Goal: Task Accomplishment & Management: Manage account settings

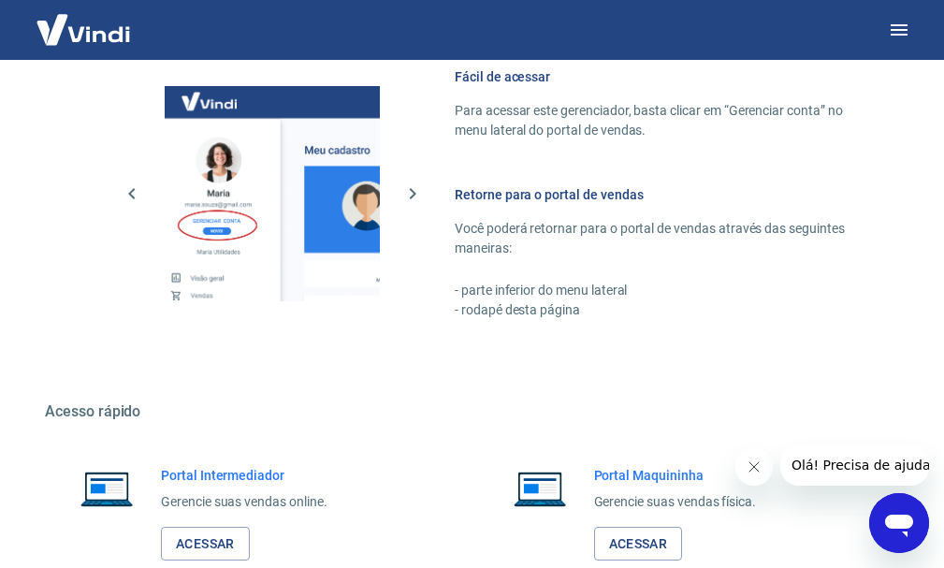
scroll to position [1141, 0]
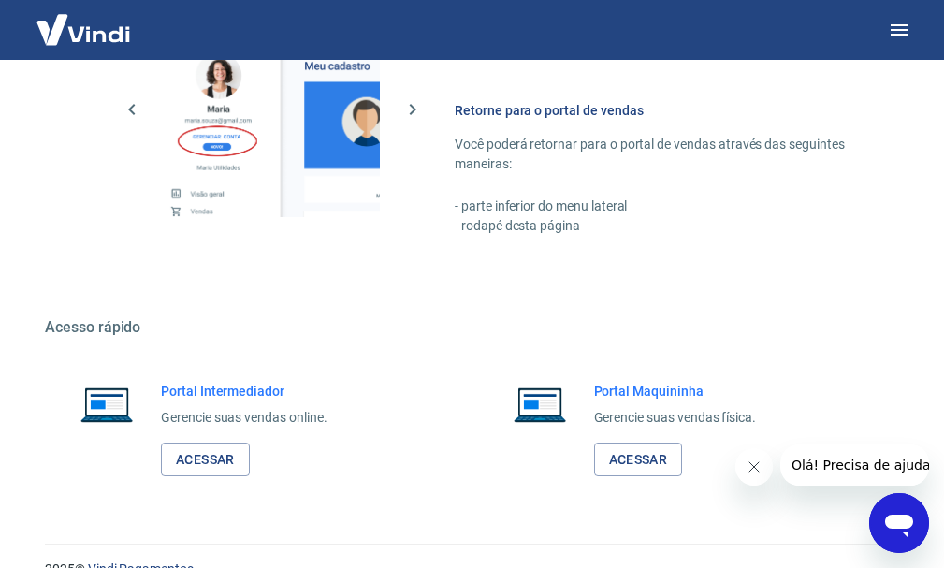
scroll to position [1141, 0]
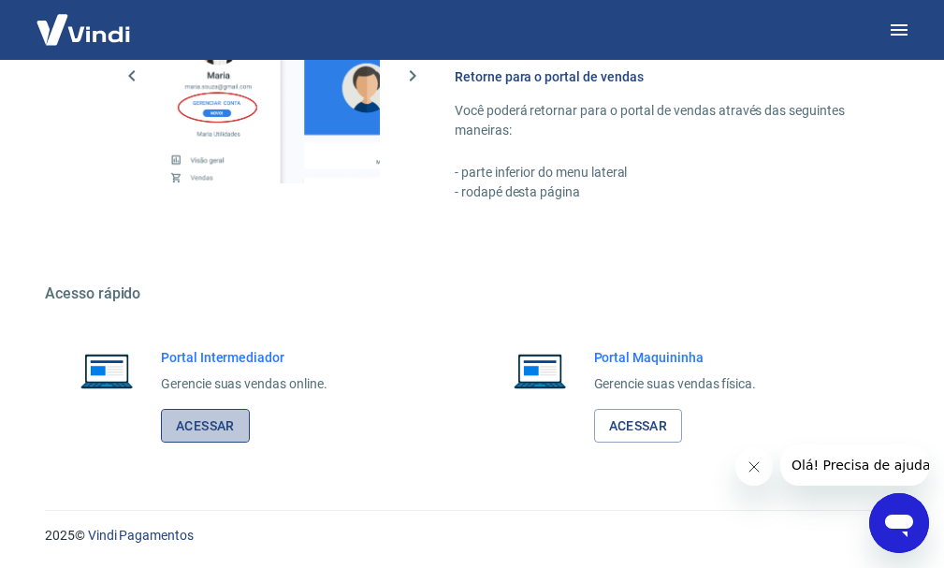
click at [235, 420] on link "Acessar" at bounding box center [205, 426] width 89 height 35
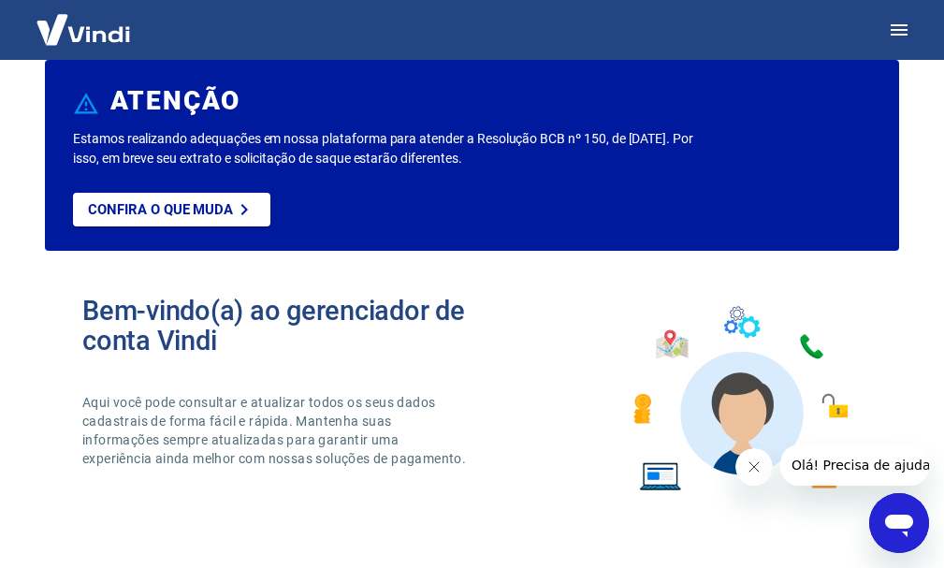
scroll to position [19, 0]
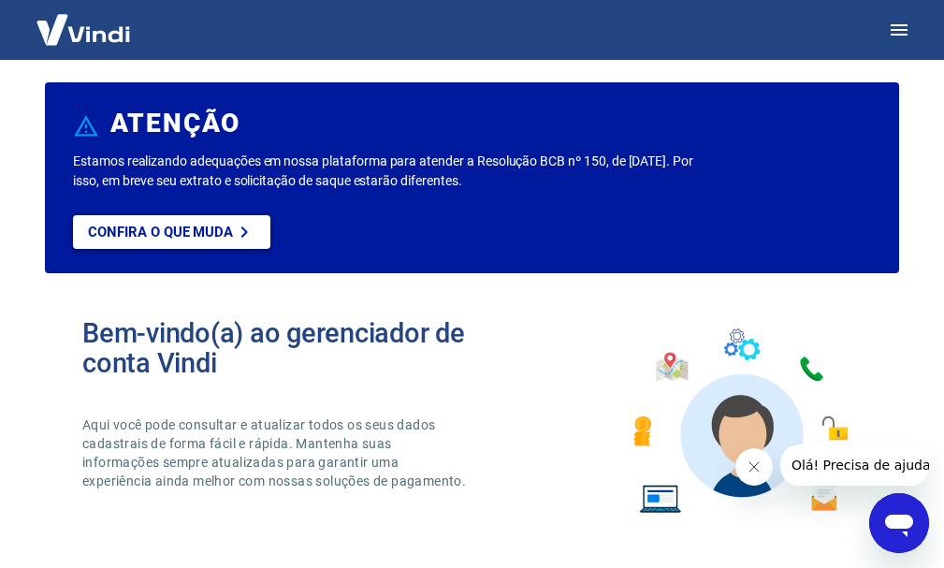
click at [218, 217] on link "Confira o que muda" at bounding box center [171, 232] width 197 height 34
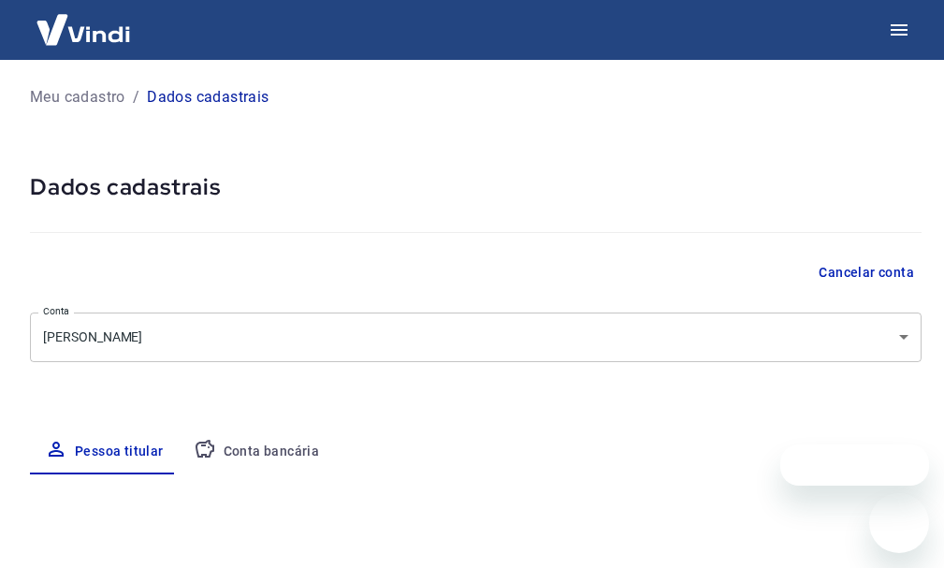
select select "PR"
select select "business"
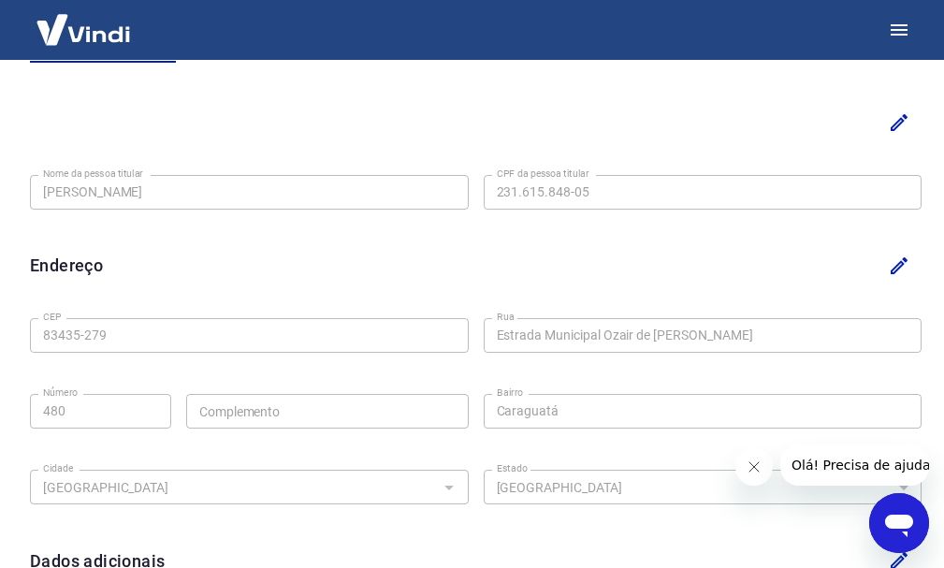
scroll to position [283, 0]
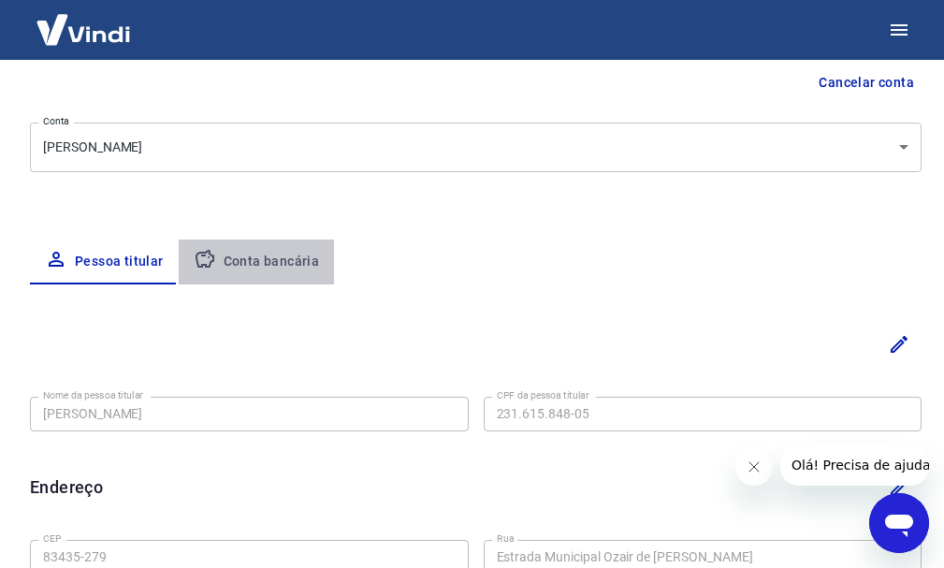
click at [266, 258] on button "Conta bancária" at bounding box center [257, 261] width 156 height 45
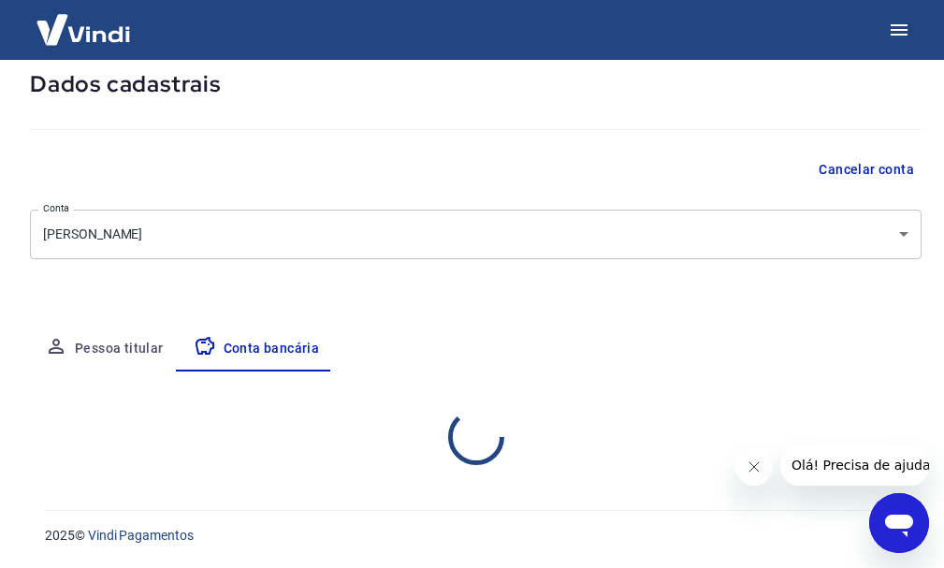
scroll to position [190, 0]
select select "1"
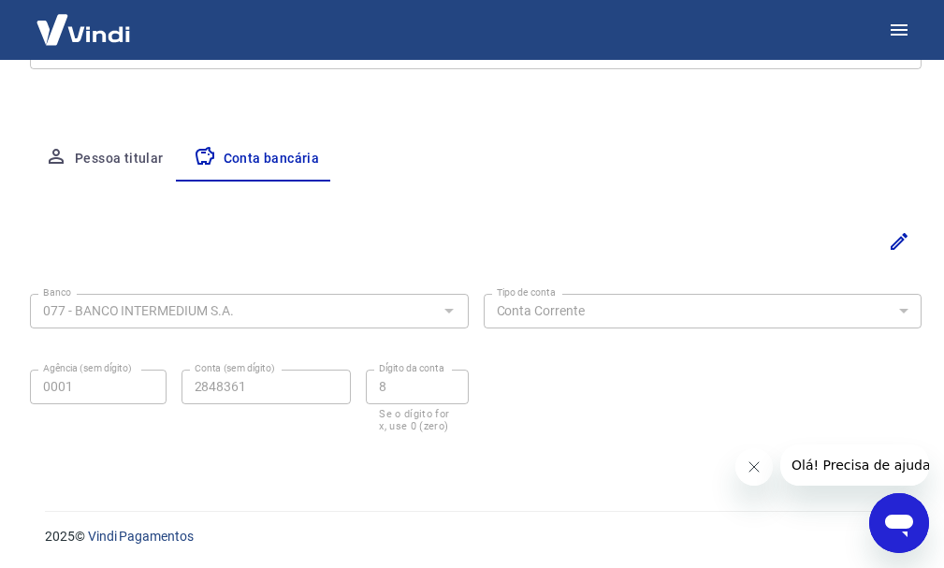
scroll to position [294, 0]
click at [890, 255] on button "Editar" at bounding box center [899, 240] width 45 height 45
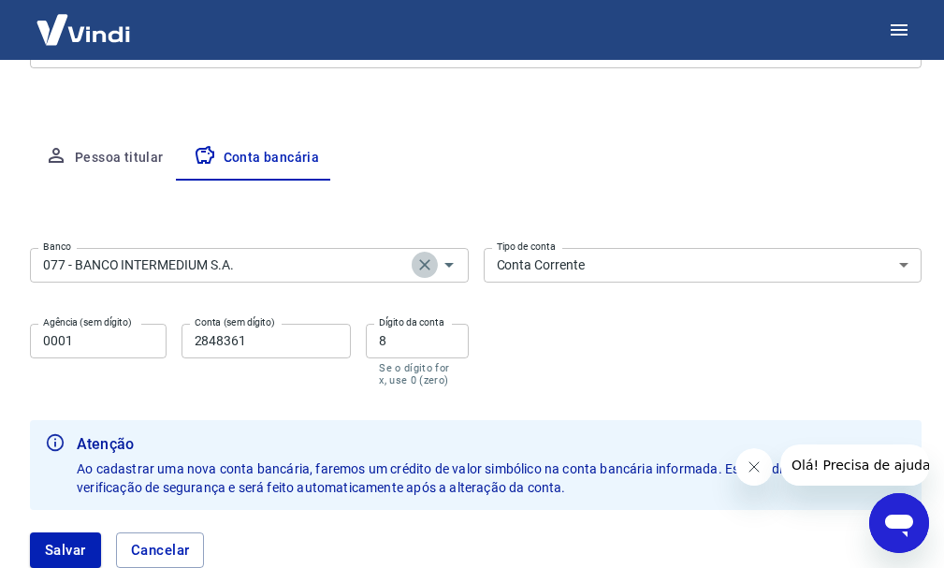
click at [427, 268] on icon "Clear" at bounding box center [424, 264] width 11 height 11
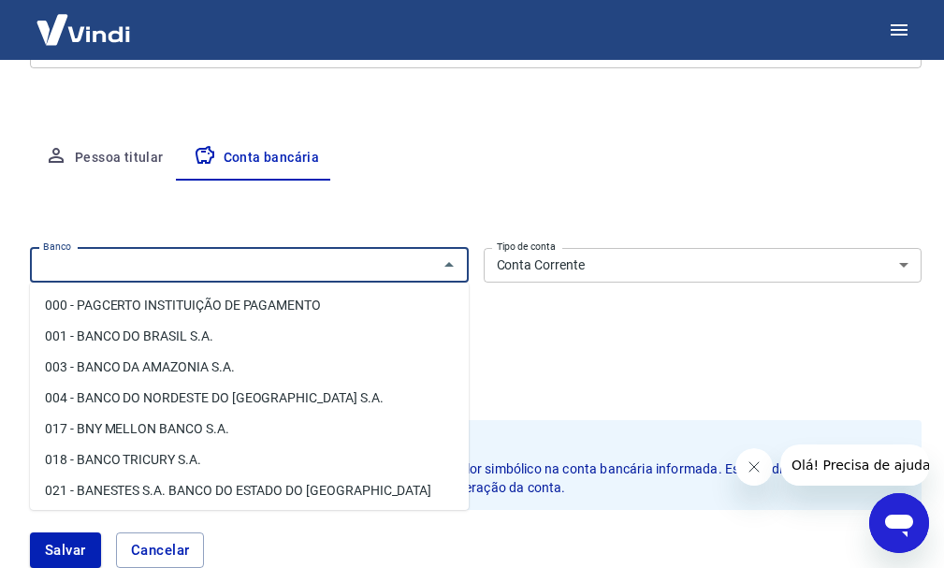
click at [400, 263] on input "Banco" at bounding box center [234, 265] width 397 height 23
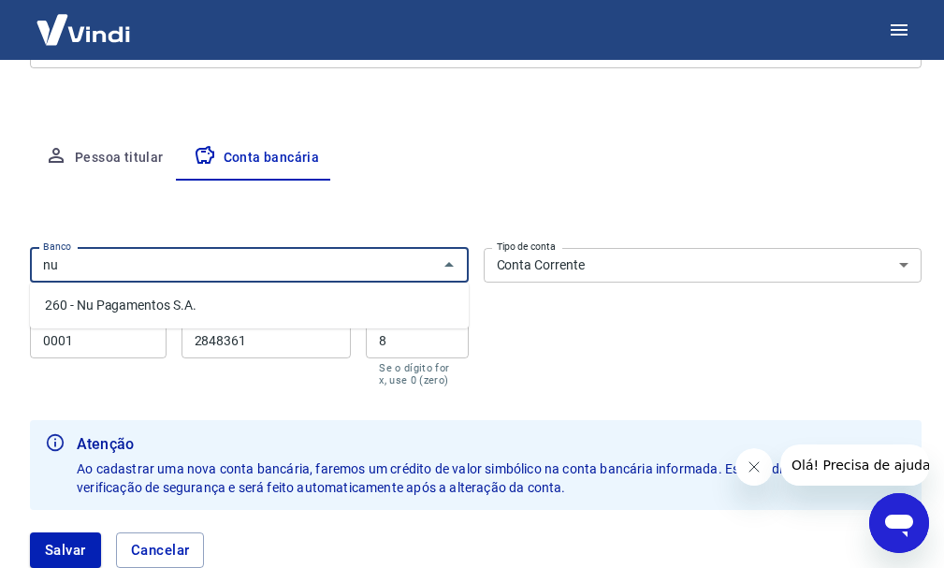
click at [156, 305] on li "260 - Nu Pagamentos S.A." at bounding box center [249, 305] width 439 height 31
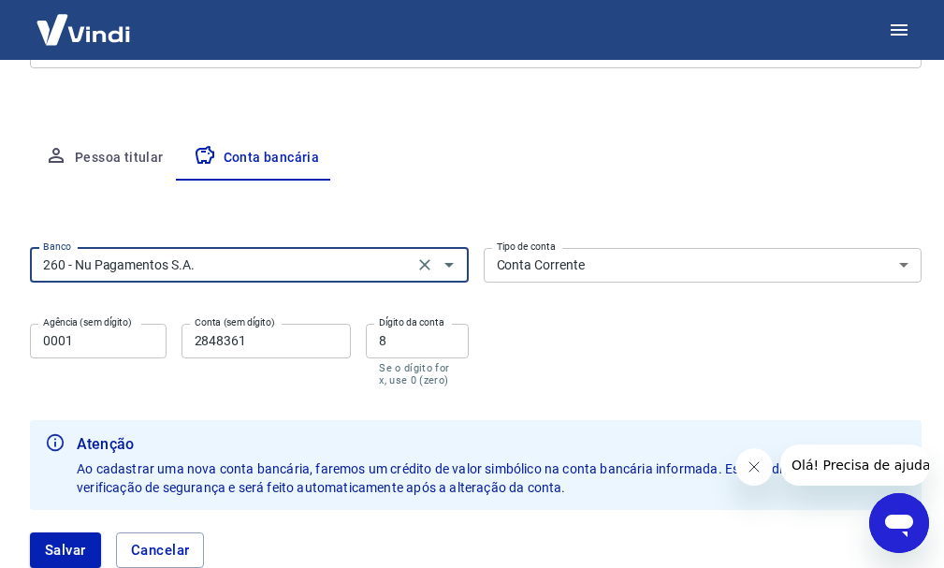
type input "260 - Nu Pagamentos S.A."
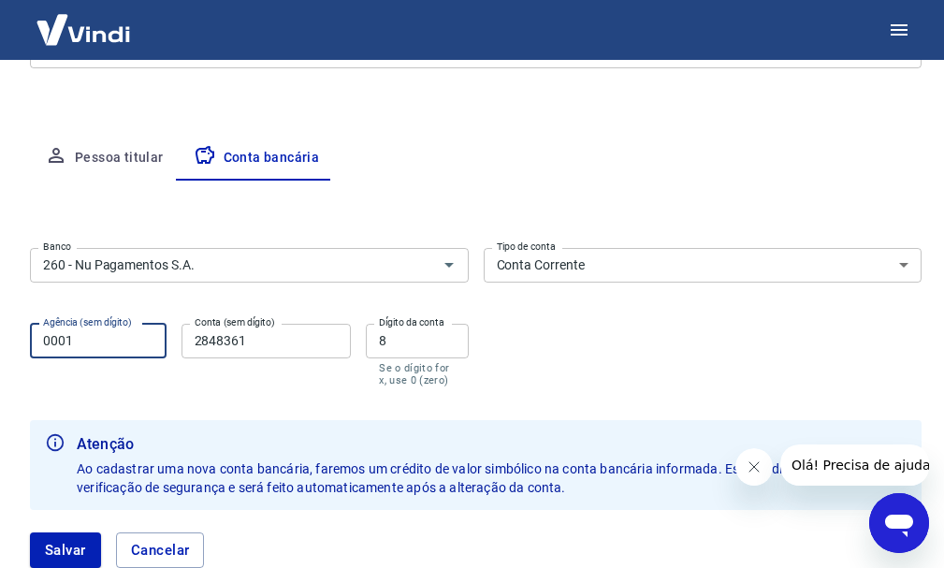
click at [107, 344] on input "0001" at bounding box center [98, 341] width 137 height 35
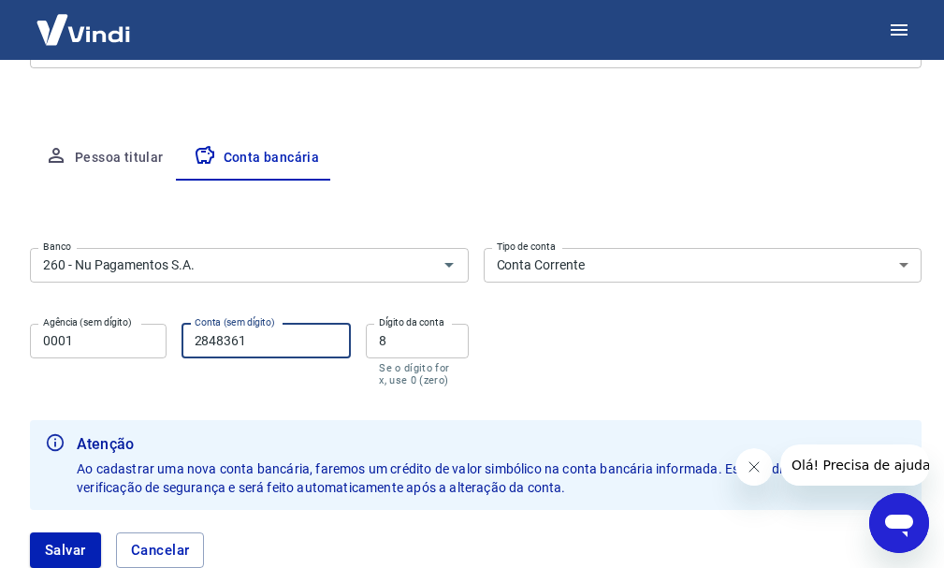
drag, startPoint x: 269, startPoint y: 341, endPoint x: 133, endPoint y: 331, distance: 136.9
click at [142, 335] on div "Agência (sem dígito) 0001 Agência (sem dígito) Conta (sem dígito) 2848361 Conta…" at bounding box center [249, 353] width 439 height 74
type input "461169"
drag, startPoint x: 423, startPoint y: 341, endPoint x: 285, endPoint y: 315, distance: 139.8
click at [281, 316] on div "Agência (sem dígito) 0001 Agência (sem dígito) Conta (sem dígito) 461169 Conta …" at bounding box center [249, 353] width 439 height 74
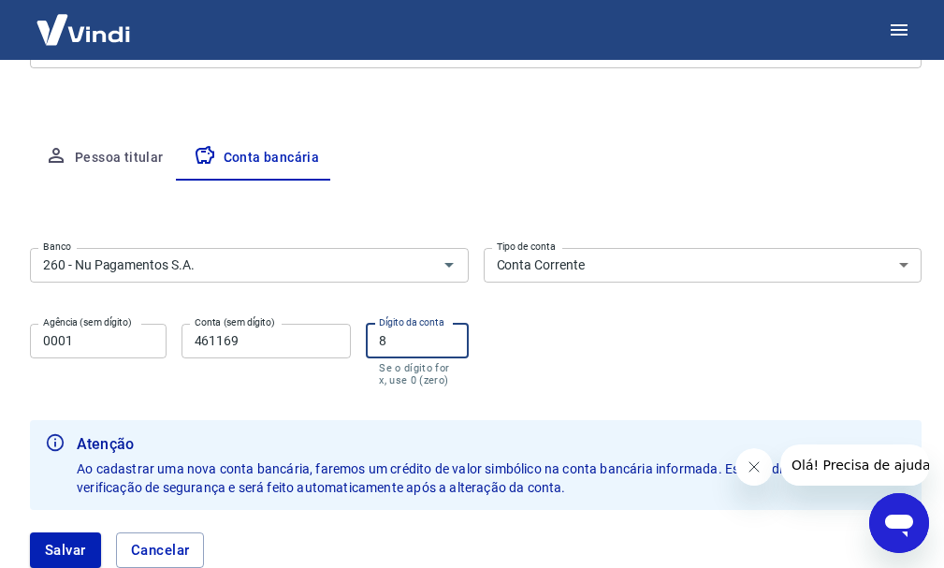
type input "."
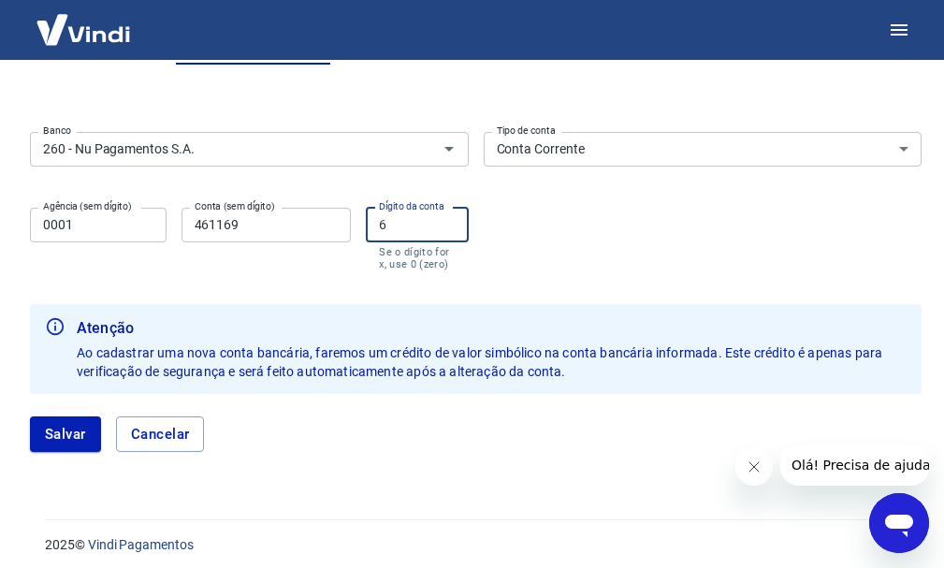
scroll to position [419, 0]
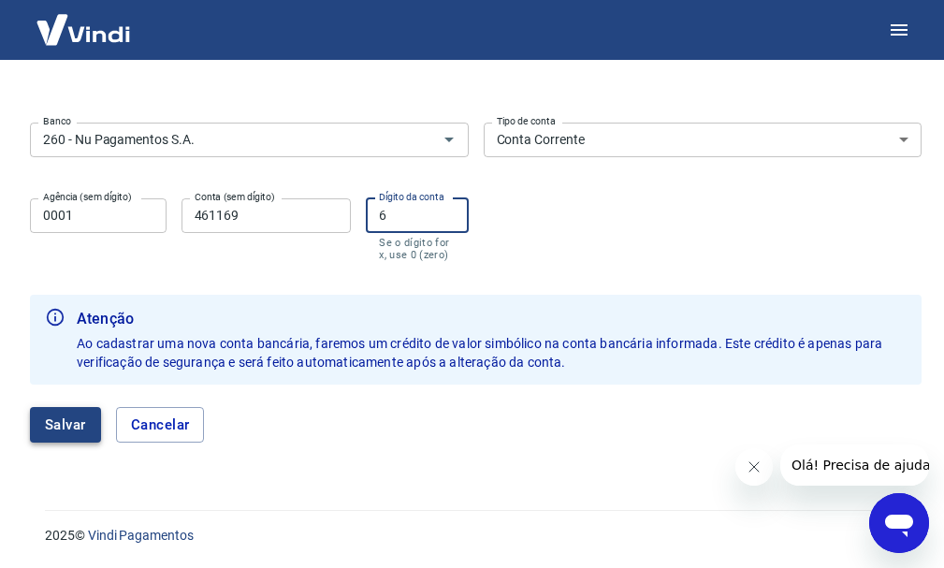
type input "6"
click at [67, 423] on button "Salvar" at bounding box center [65, 425] width 71 height 36
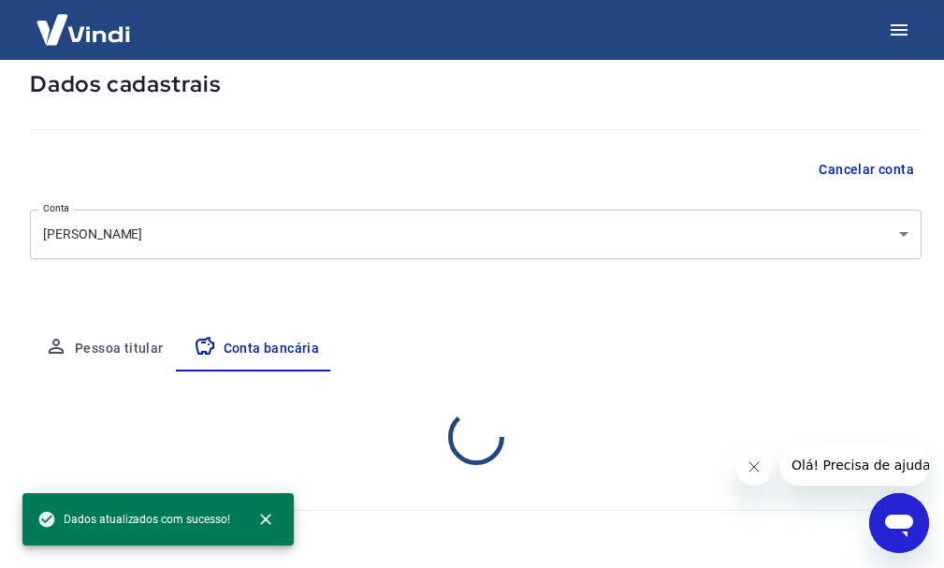
scroll to position [294, 0]
select select "1"
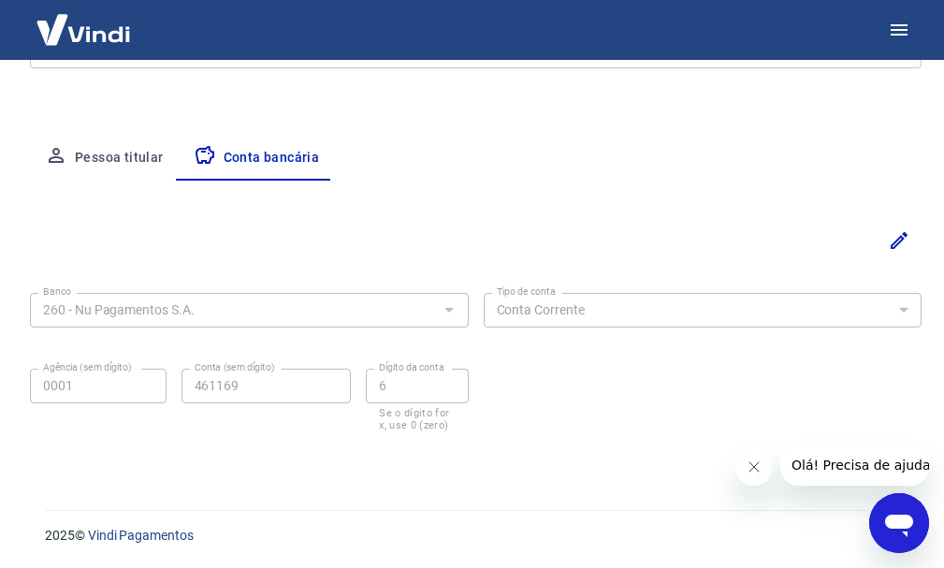
click at [746, 466] on icon "Fechar mensagem da empresa" at bounding box center [753, 466] width 15 height 15
